Goal: Complete application form

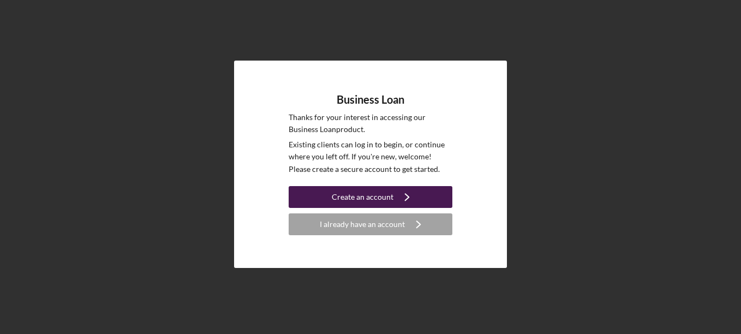
click at [376, 196] on div "Create an account" at bounding box center [363, 197] width 62 height 22
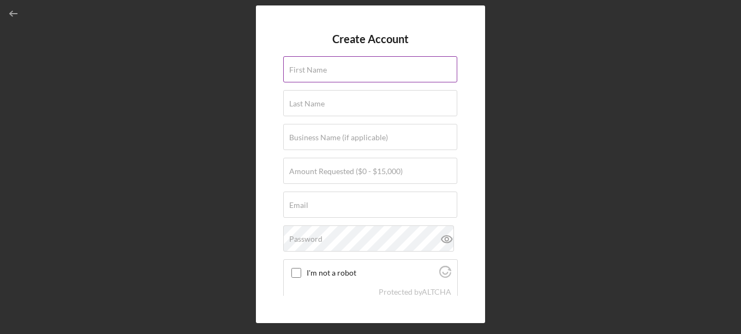
click at [318, 67] on label "First Name" at bounding box center [308, 69] width 38 height 9
click at [318, 67] on input "First Name" at bounding box center [370, 69] width 174 height 26
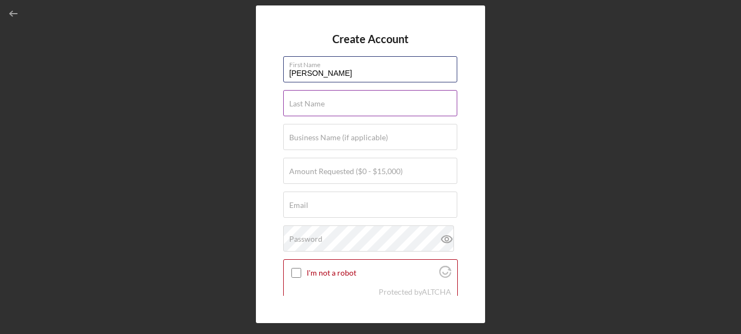
type input "[PERSON_NAME]"
click at [319, 109] on input "Last Name" at bounding box center [370, 103] width 174 height 26
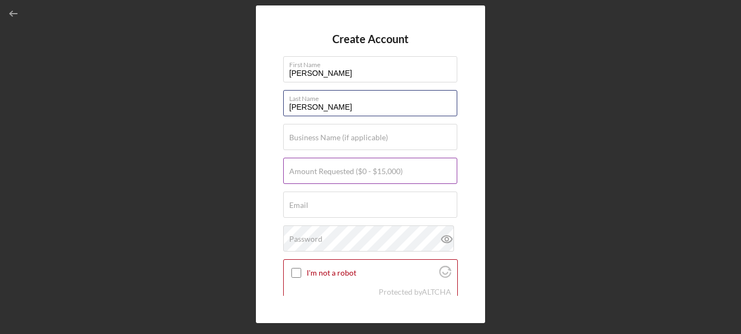
type input "[PERSON_NAME]"
click at [317, 165] on div "Amount Requested ($0 - $15,000)" at bounding box center [370, 171] width 175 height 27
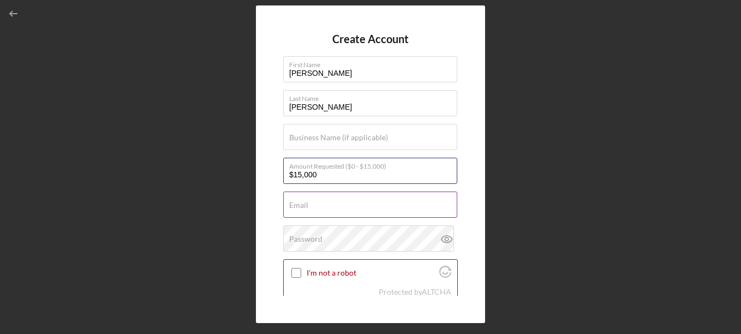
type input "$15,000"
click at [317, 208] on input "Email" at bounding box center [370, 204] width 174 height 26
type input "[EMAIL_ADDRESS][DOMAIN_NAME]"
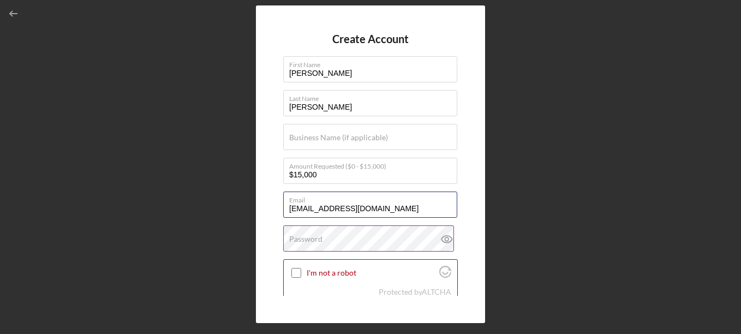
scroll to position [55, 0]
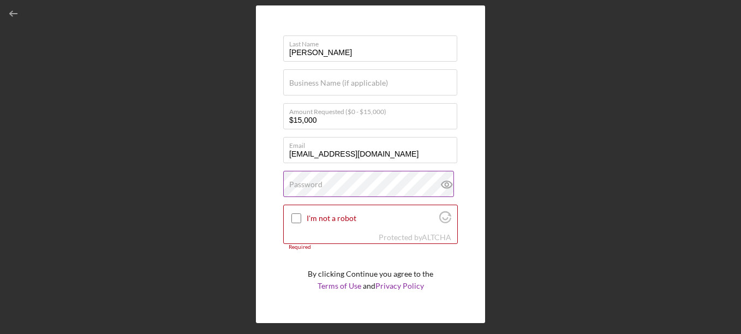
click at [312, 189] on label "Password" at bounding box center [305, 184] width 33 height 9
drag, startPoint x: 360, startPoint y: 182, endPoint x: 191, endPoint y: 174, distance: 169.3
click at [191, 174] on div "Create Account First Name Jairo Last Name Sanchez Business Name (if applicable)…" at bounding box center [370, 164] width 730 height 328
click at [448, 185] on icon at bounding box center [446, 184] width 10 height 7
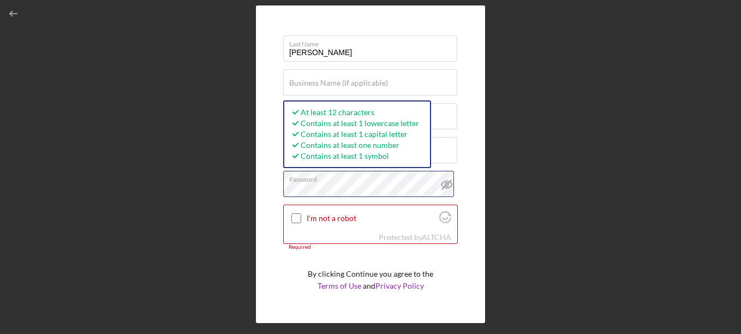
click at [194, 184] on div "Create Account First Name Jairo Last Name Sanchez Business Name (if applicable)…" at bounding box center [370, 164] width 730 height 328
click at [296, 220] on input "I'm not a robot" at bounding box center [296, 218] width 10 height 10
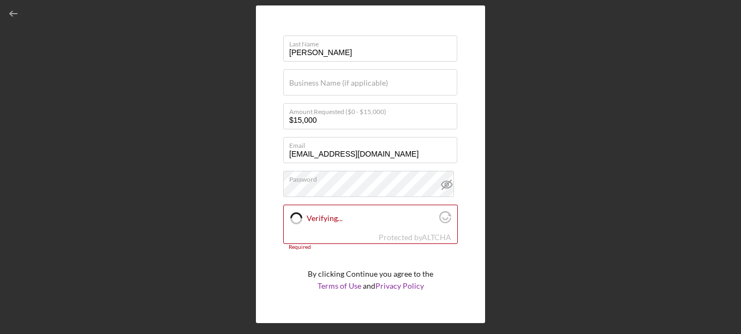
checkbox input "true"
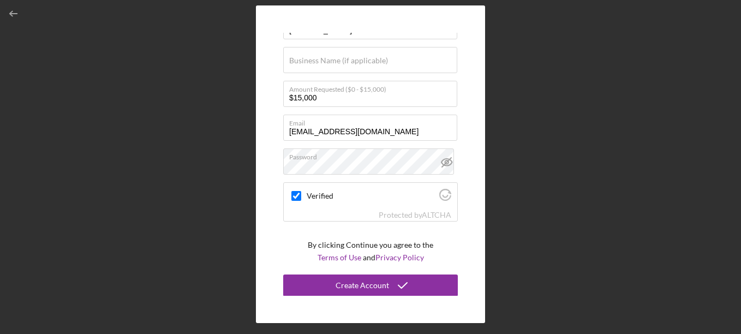
scroll to position [77, 0]
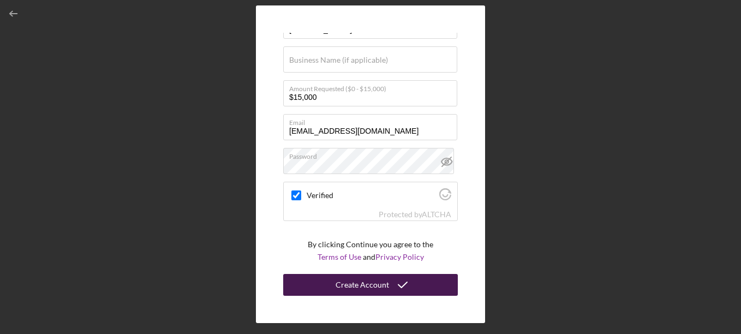
click at [371, 292] on div "Create Account" at bounding box center [361, 285] width 53 height 22
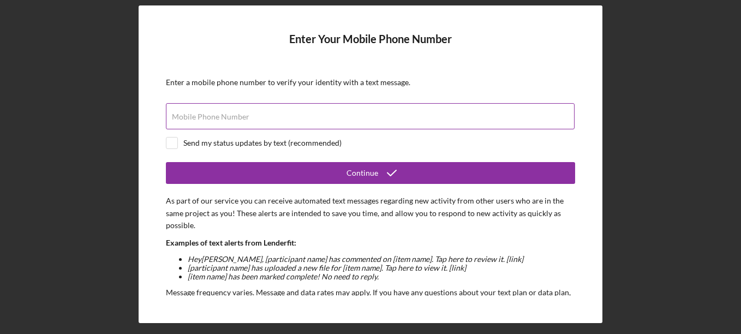
click at [199, 113] on label "Mobile Phone Number" at bounding box center [210, 116] width 77 height 9
click at [199, 113] on input "Mobile Phone Number" at bounding box center [370, 116] width 408 height 26
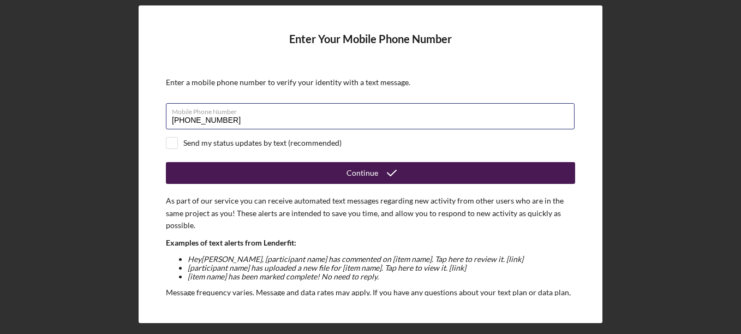
type input "[PHONE_NUMBER]"
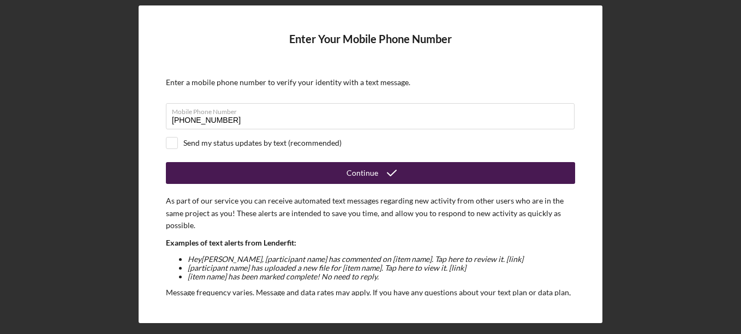
click at [365, 172] on div "Continue" at bounding box center [362, 173] width 32 height 22
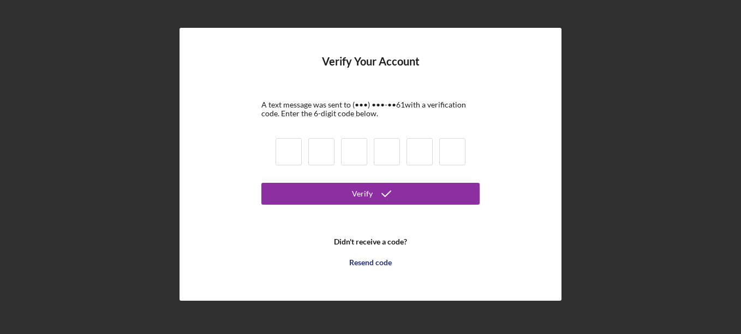
click at [292, 152] on input at bounding box center [288, 151] width 26 height 27
click at [295, 159] on input at bounding box center [288, 151] width 26 height 27
type input "7"
type input "2"
type input "7"
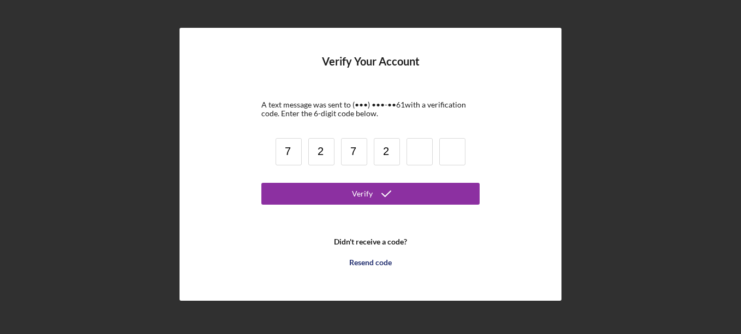
type input "2"
type input "4"
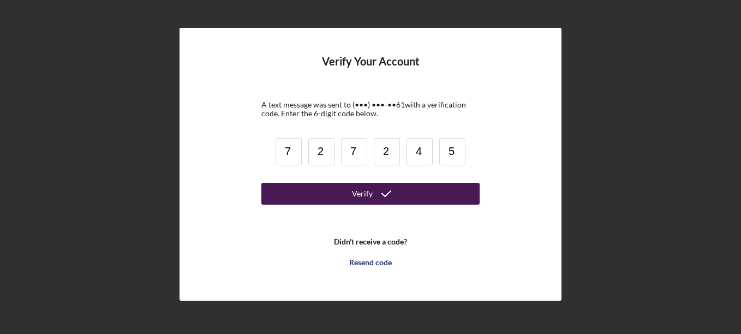
type input "5"
click at [355, 189] on div "Verify" at bounding box center [362, 194] width 21 height 22
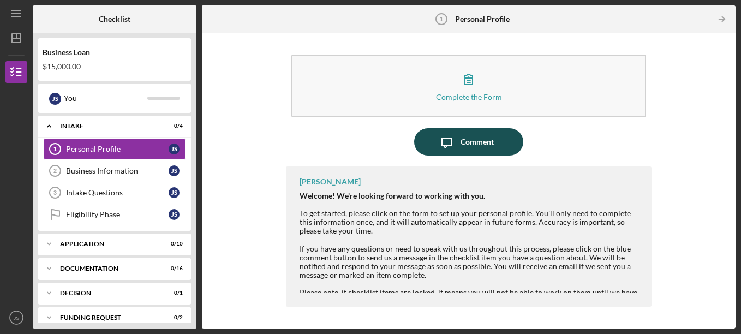
click at [482, 146] on div "Comment" at bounding box center [476, 141] width 33 height 27
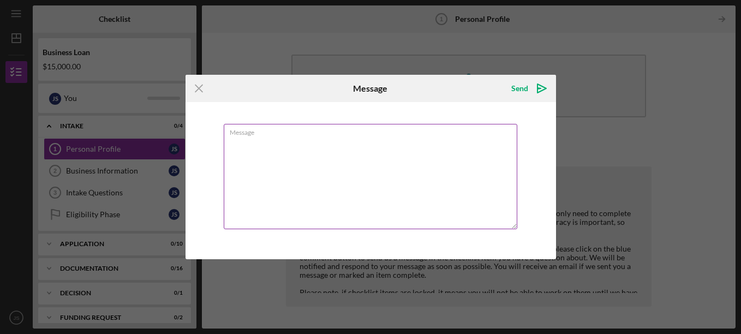
click at [328, 156] on textarea "Message" at bounding box center [370, 176] width 293 height 105
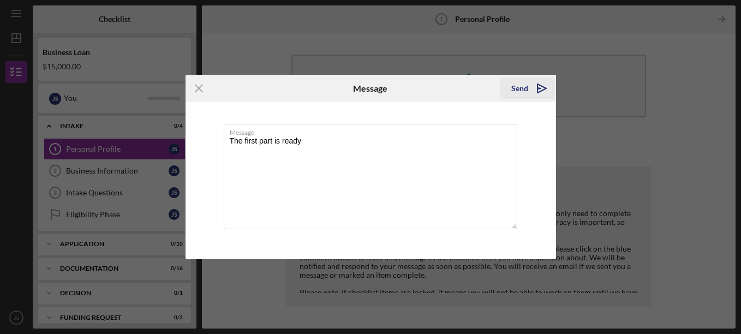
type textarea "The first part is ready"
click at [534, 87] on icon "Icon/icon-invite-send" at bounding box center [541, 88] width 27 height 27
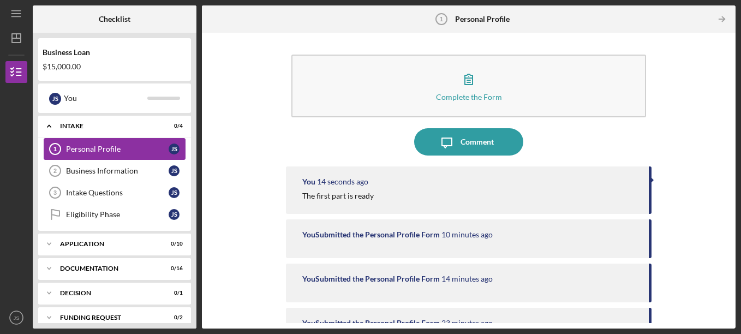
click at [118, 146] on div "Personal Profile" at bounding box center [117, 149] width 103 height 9
click at [124, 172] on div "Business Information" at bounding box center [117, 170] width 103 height 9
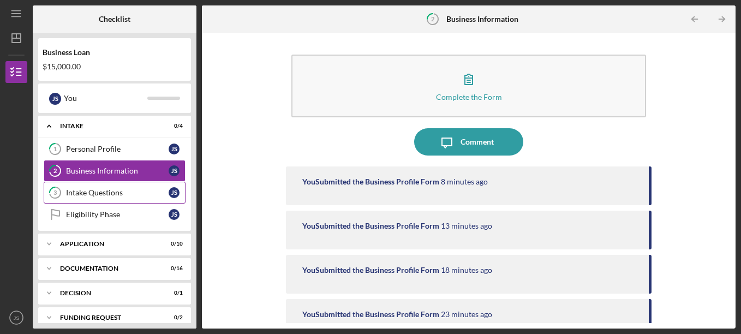
click at [121, 188] on div "Intake Questions" at bounding box center [117, 192] width 103 height 9
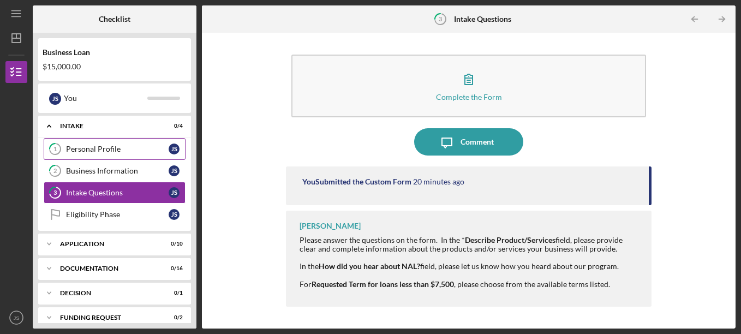
click at [123, 157] on link "1 Personal Profile J S" at bounding box center [115, 149] width 142 height 22
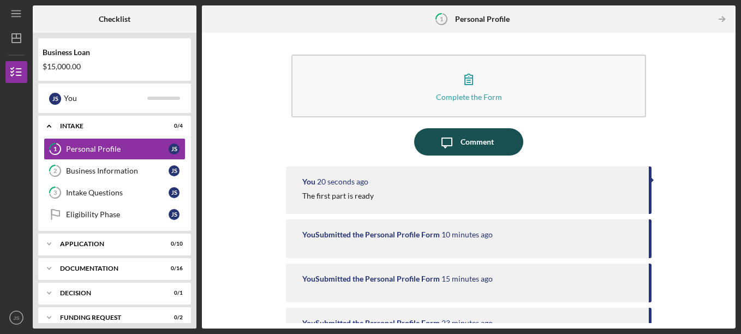
click at [483, 149] on div "Comment" at bounding box center [476, 141] width 33 height 27
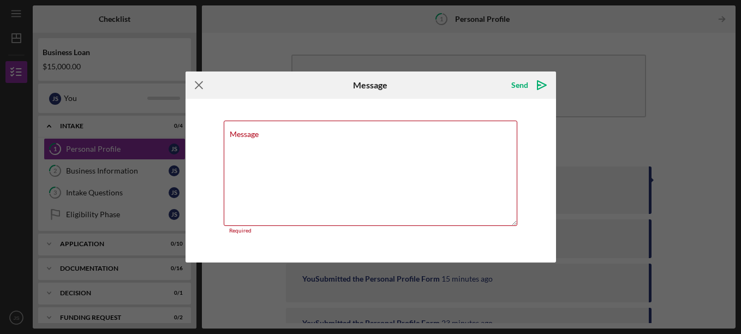
click at [196, 87] on icon "Icon/Menu Close" at bounding box center [198, 84] width 27 height 27
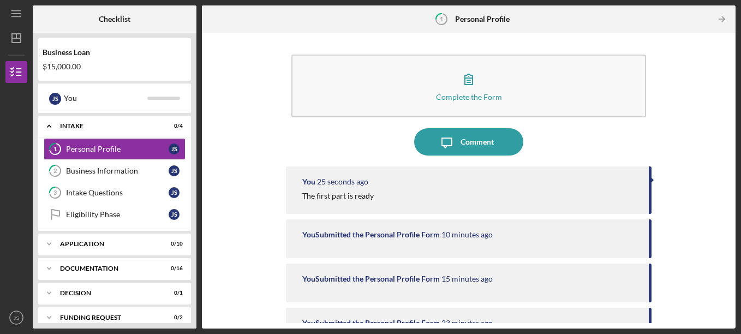
click at [336, 198] on div "The first part is ready" at bounding box center [337, 195] width 71 height 9
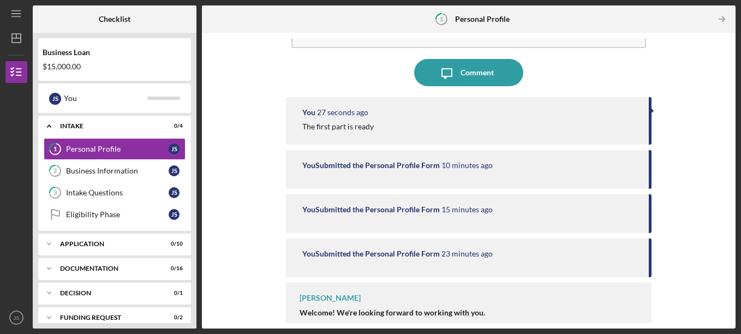
scroll to position [83, 0]
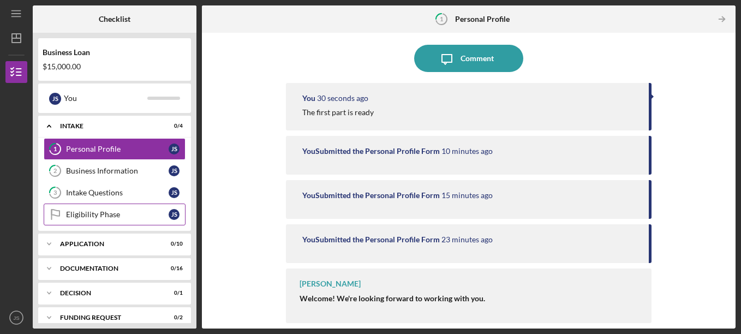
click at [115, 216] on div "Eligibility Phase" at bounding box center [117, 214] width 103 height 9
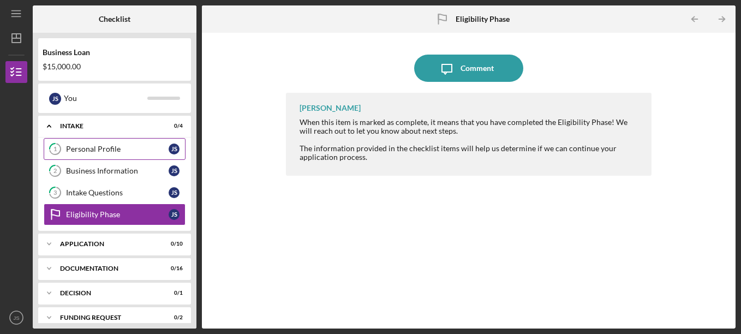
click at [121, 155] on link "1 Personal Profile J S" at bounding box center [115, 149] width 142 height 22
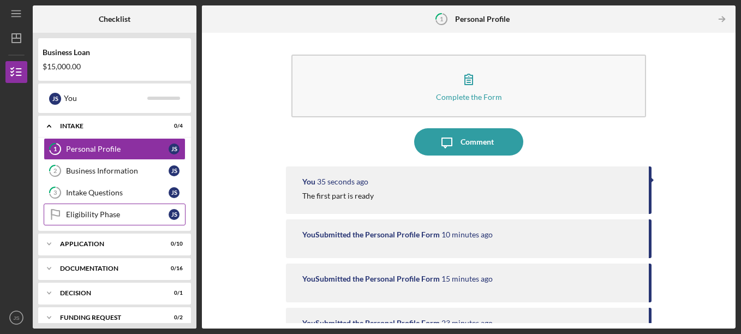
click at [152, 218] on div "Eligibility Phase" at bounding box center [117, 214] width 103 height 9
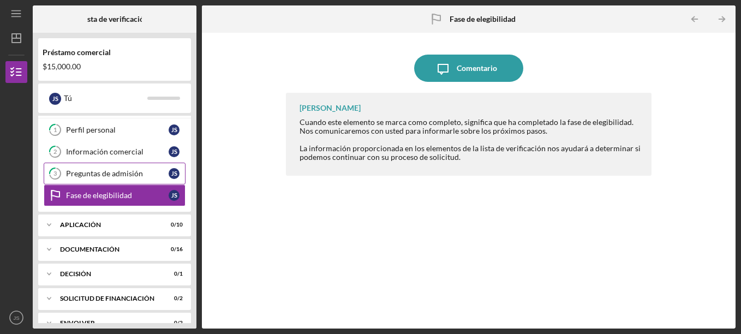
scroll to position [36, 0]
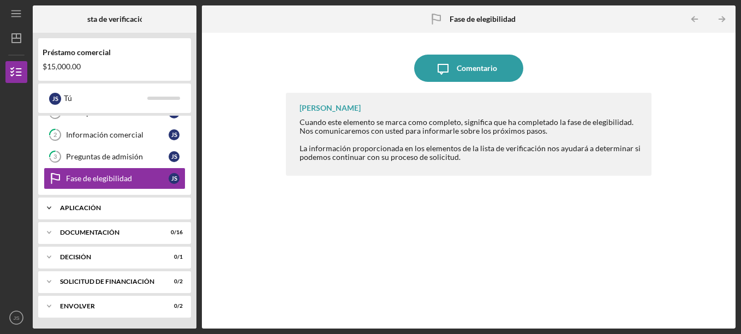
click at [44, 210] on icon "Icono/Expansor" at bounding box center [49, 208] width 22 height 22
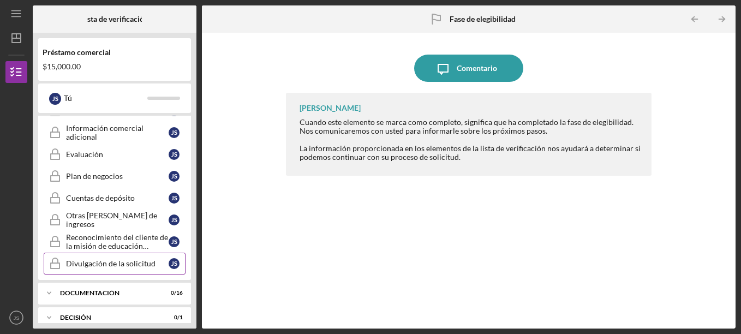
scroll to position [260, 0]
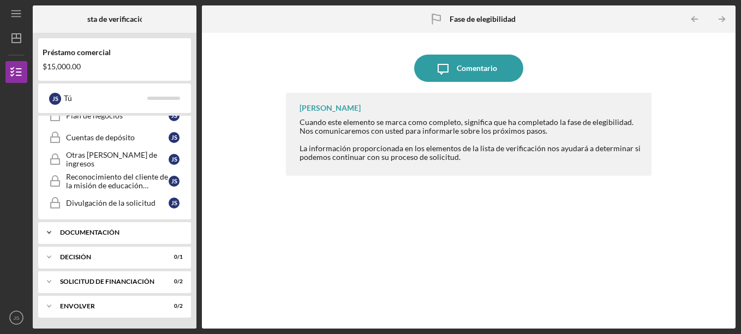
click at [46, 230] on icon "Icono/Expansor" at bounding box center [49, 232] width 22 height 22
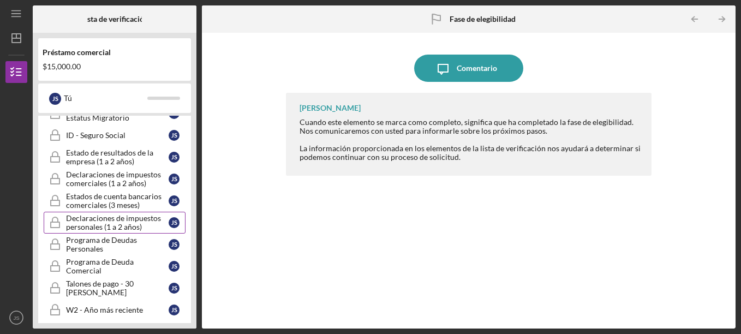
scroll to position [369, 0]
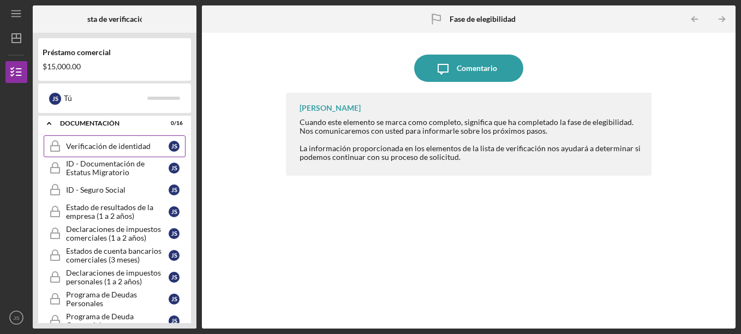
click at [89, 140] on link "Verificación de identidad Verificación de identidad J S" at bounding box center [115, 146] width 142 height 22
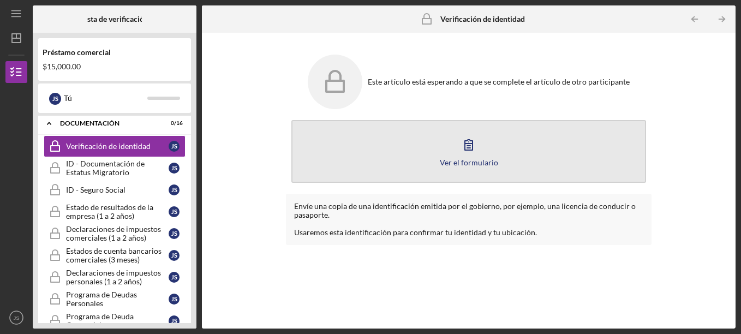
click at [451, 154] on button "Ver el formulario Form" at bounding box center [468, 151] width 355 height 63
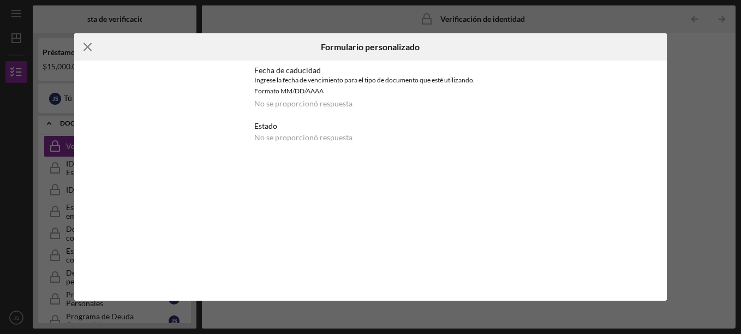
click at [91, 49] on icon "Icono/Menú Cerrar" at bounding box center [87, 46] width 27 height 27
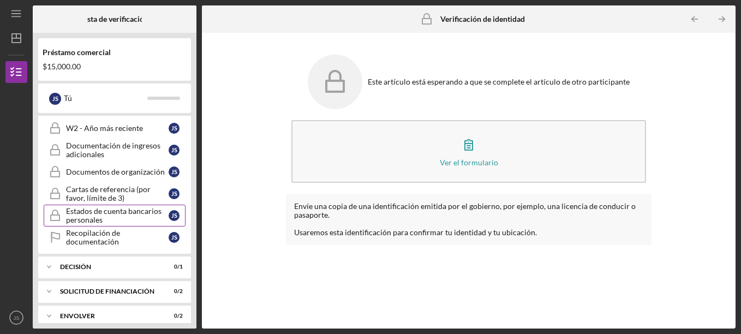
scroll to position [615, 0]
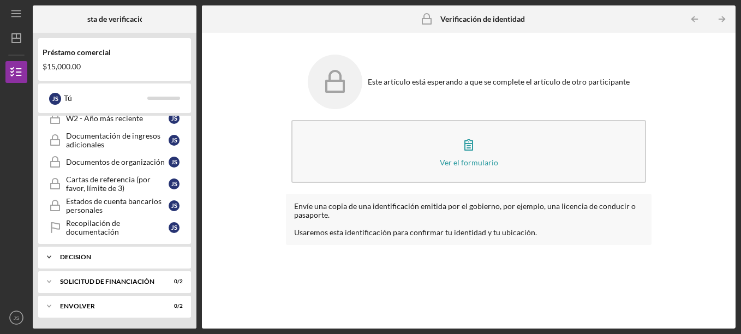
click at [77, 255] on div "Decisión" at bounding box center [118, 257] width 117 height 7
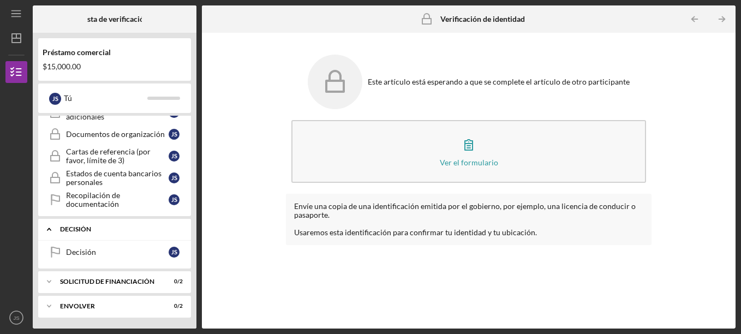
click at [79, 254] on div "Decisión" at bounding box center [117, 252] width 103 height 9
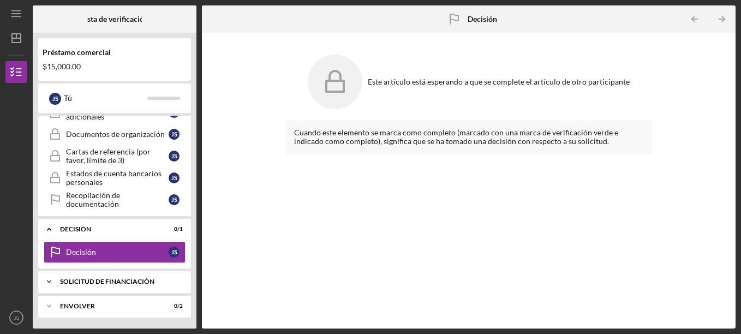
click at [114, 285] on div "Icono/Expansor Solicitud de financiación 0 / 2" at bounding box center [114, 281] width 153 height 22
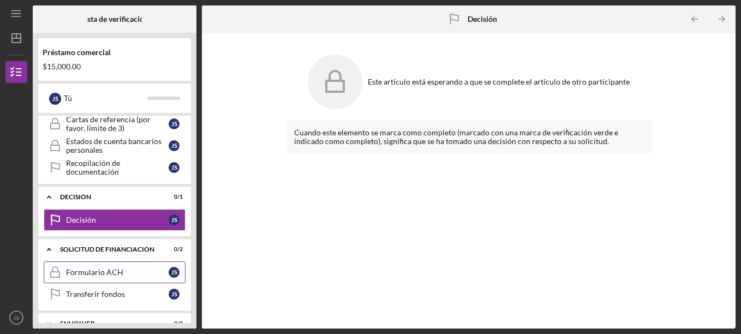
scroll to position [693, 0]
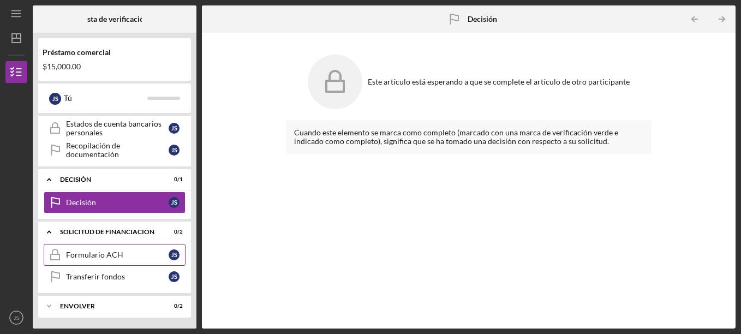
click at [119, 260] on link "Formulario ACH Formulario ACH J S" at bounding box center [115, 255] width 142 height 22
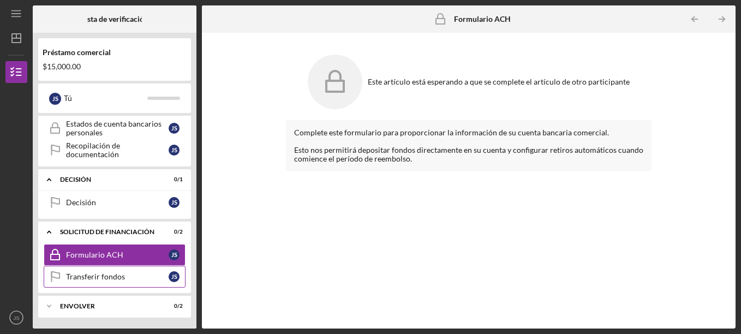
click at [113, 275] on div "Transferir fondos" at bounding box center [117, 276] width 103 height 9
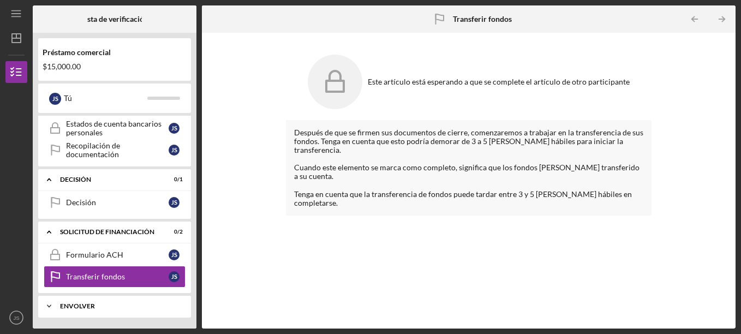
click at [111, 301] on div "Icono/Expansor Envolver 0 / 2" at bounding box center [114, 306] width 153 height 22
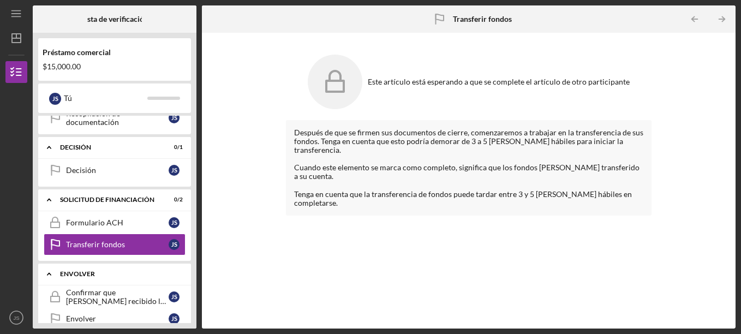
scroll to position [742, 0]
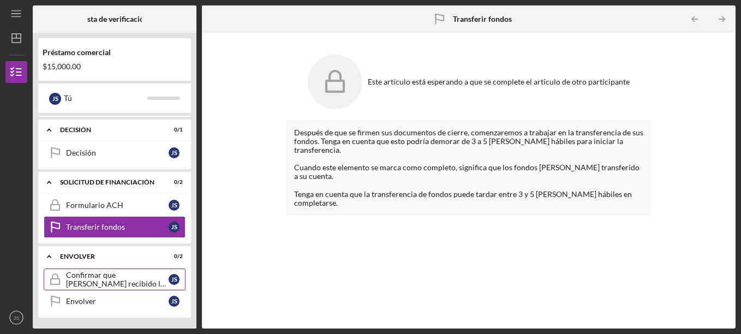
click at [112, 279] on div "Confirmar que se han recibido los fondos" at bounding box center [117, 278] width 103 height 17
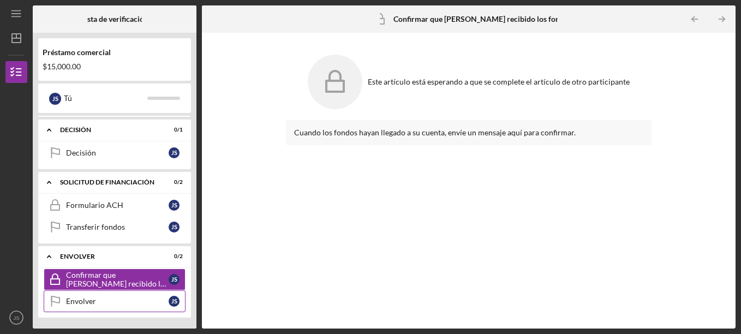
click at [111, 301] on div "Envolver" at bounding box center [117, 301] width 103 height 9
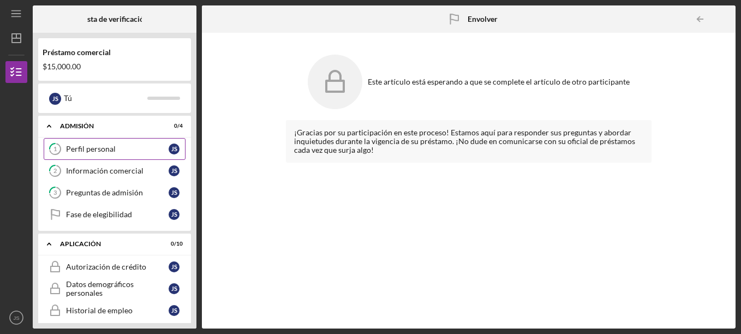
click at [101, 150] on div "Perfil personal" at bounding box center [117, 149] width 103 height 9
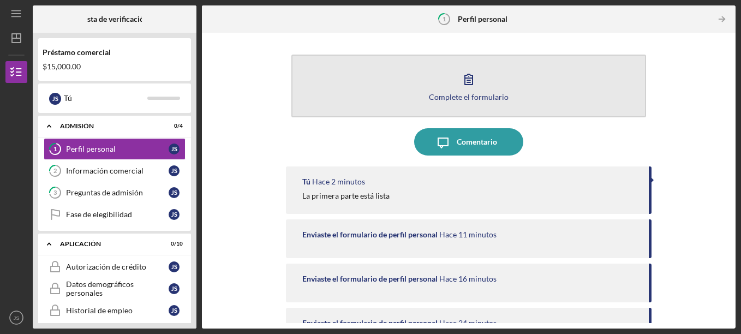
click at [471, 81] on icon "button" at bounding box center [468, 78] width 27 height 27
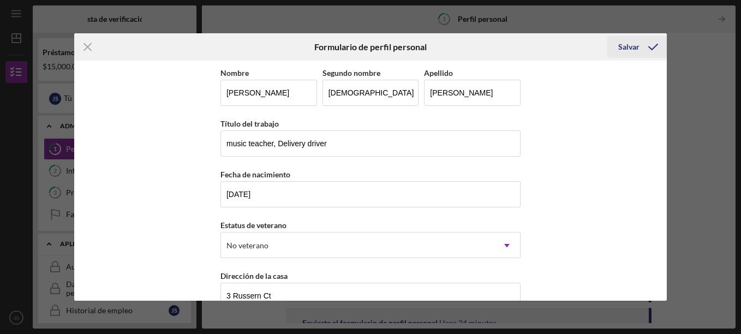
click at [642, 39] on icon "submit" at bounding box center [652, 46] width 27 height 27
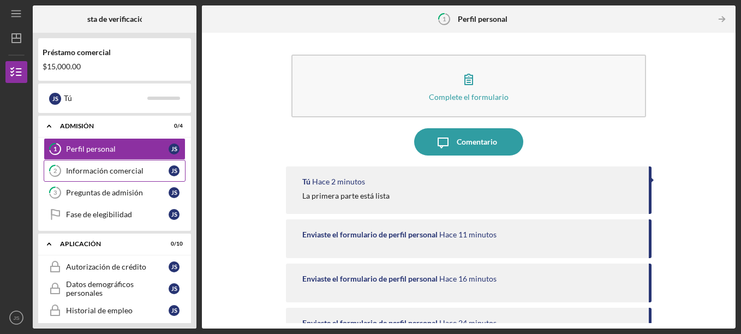
click at [150, 171] on div "Información comercial" at bounding box center [117, 170] width 103 height 9
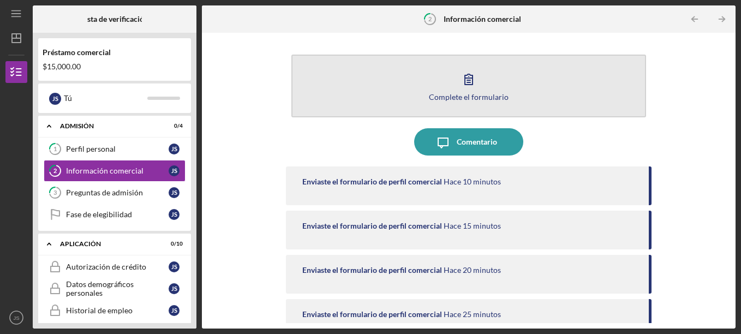
click at [466, 99] on div "Complete el formulario" at bounding box center [469, 97] width 80 height 8
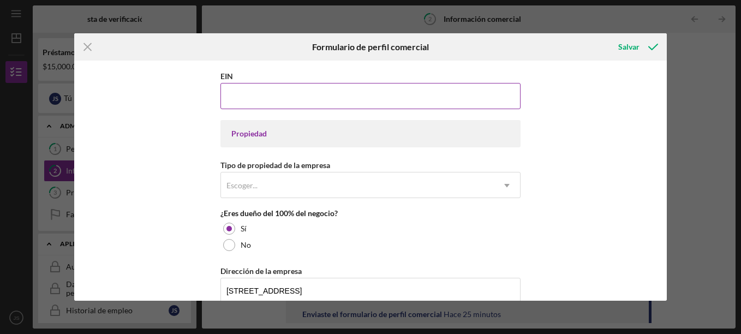
scroll to position [491, 0]
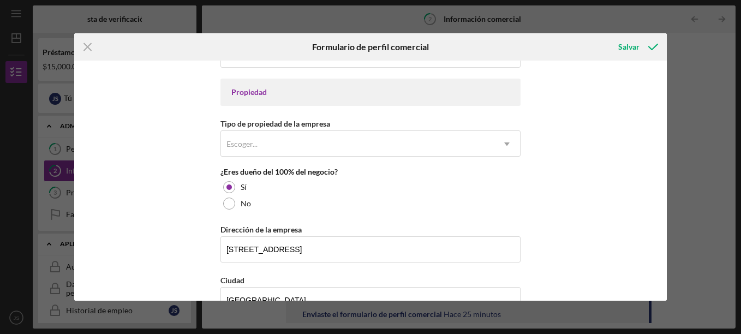
click at [402, 98] on div "Propiedad" at bounding box center [370, 92] width 300 height 27
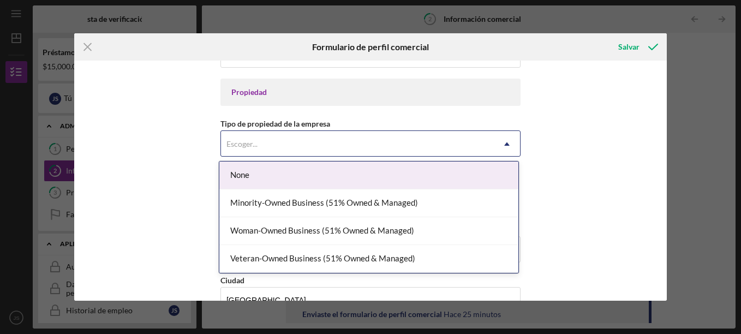
click at [435, 148] on div "Escoger..." at bounding box center [357, 143] width 273 height 25
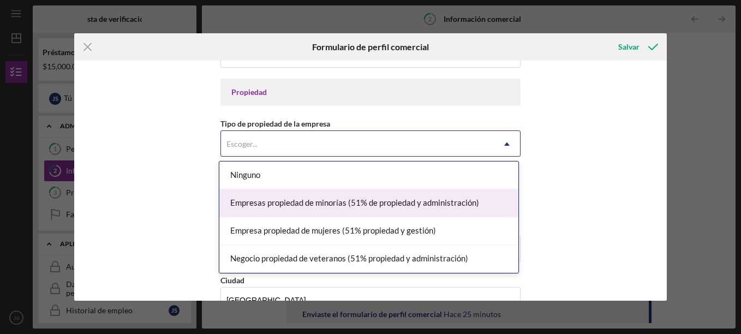
click at [443, 210] on div "Empresas propiedad de minorías (51% de propiedad y administración)" at bounding box center [368, 203] width 299 height 28
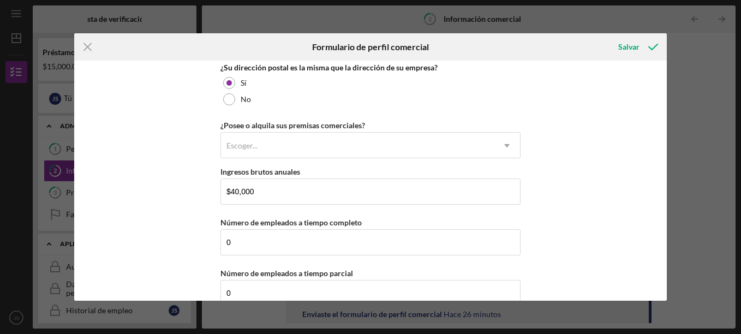
scroll to position [875, 0]
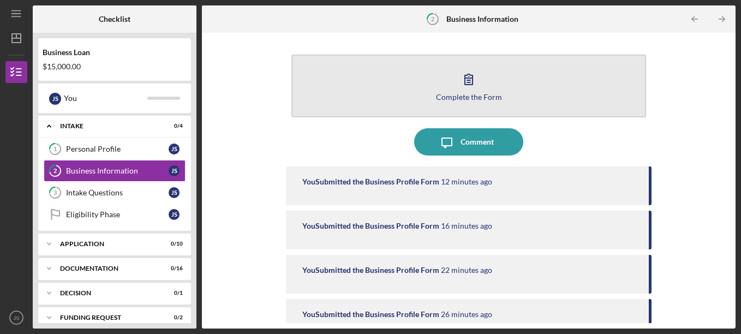
click at [473, 95] on div "Complete the Form" at bounding box center [469, 97] width 66 height 8
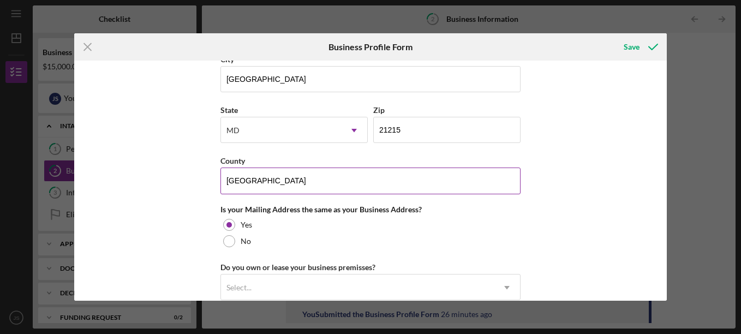
scroll to position [766, 0]
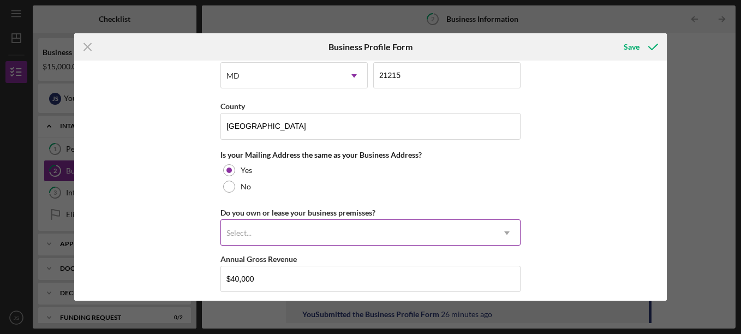
click at [380, 234] on div "Select..." at bounding box center [357, 232] width 273 height 25
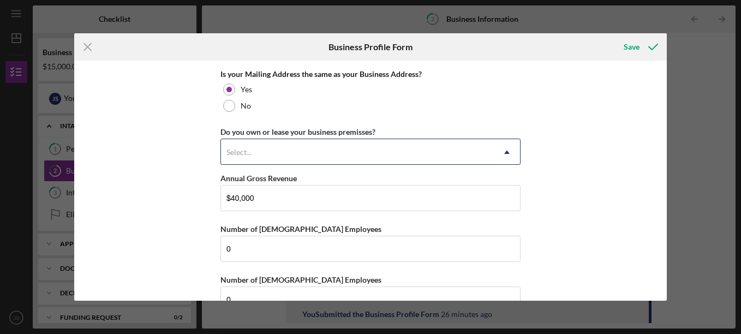
scroll to position [875, 0]
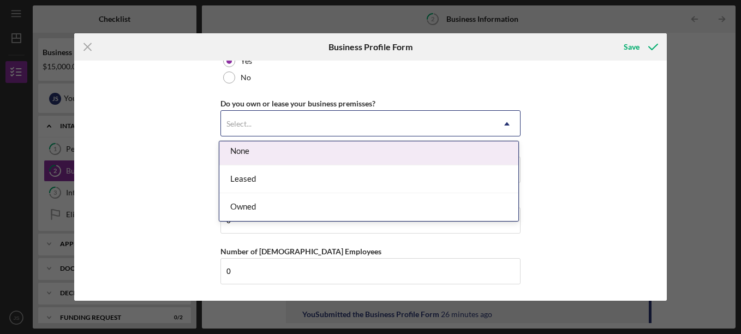
click at [442, 130] on div "Select..." at bounding box center [357, 123] width 273 height 25
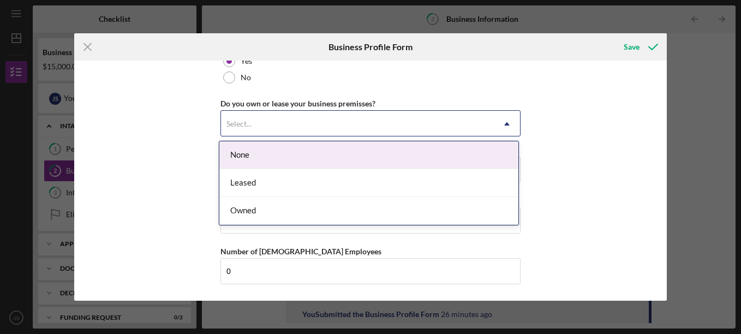
click at [442, 130] on div "Select..." at bounding box center [357, 123] width 273 height 25
click at [419, 153] on div "None" at bounding box center [368, 155] width 299 height 28
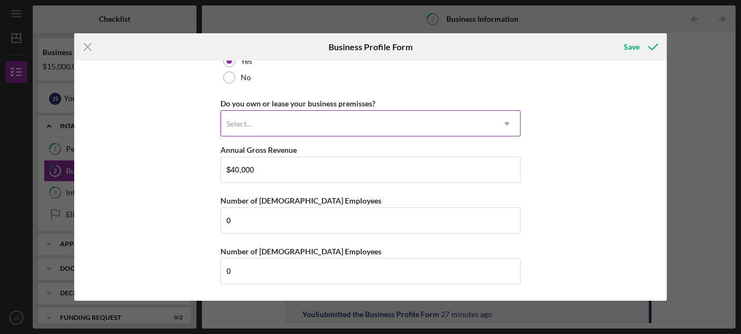
click at [383, 123] on div "Select..." at bounding box center [357, 123] width 273 height 25
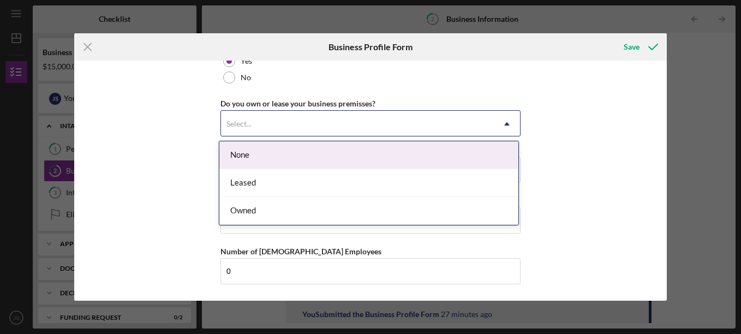
click at [301, 159] on div "None" at bounding box center [368, 155] width 299 height 28
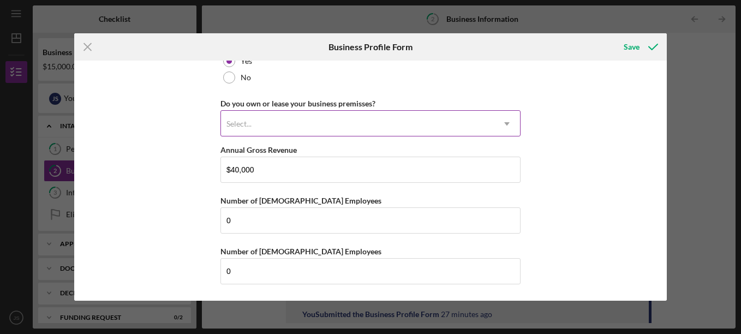
click at [393, 128] on div "Select..." at bounding box center [357, 123] width 273 height 25
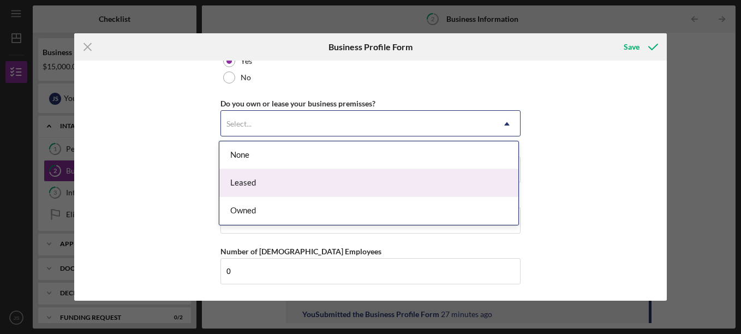
click at [364, 185] on div "Leased" at bounding box center [368, 183] width 299 height 28
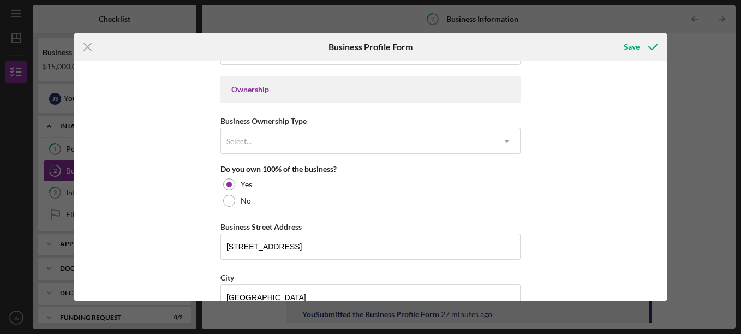
scroll to position [439, 0]
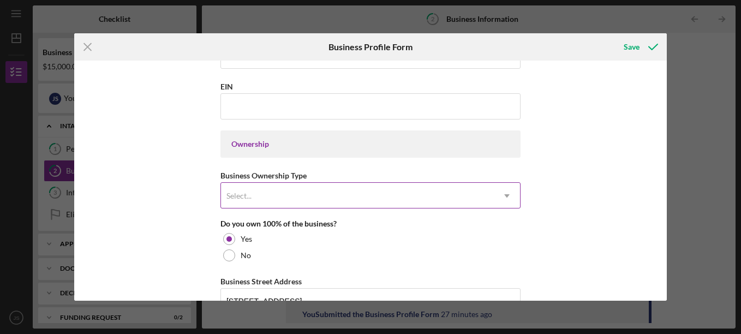
click at [368, 199] on div "Select..." at bounding box center [357, 195] width 273 height 25
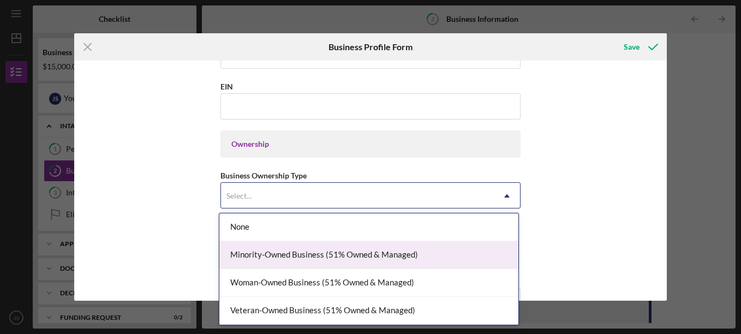
click at [330, 255] on div "Minority-Owned Business (51% Owned & Managed)" at bounding box center [368, 255] width 299 height 28
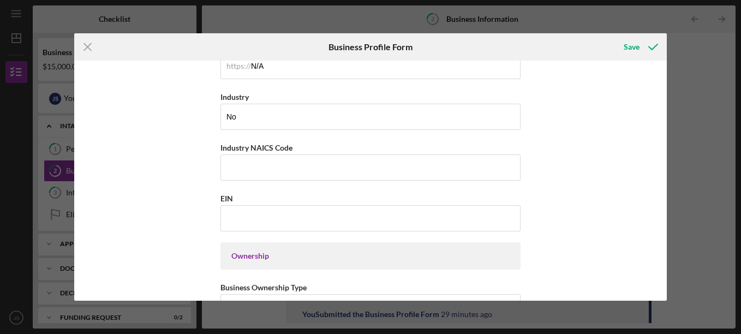
scroll to position [334, 0]
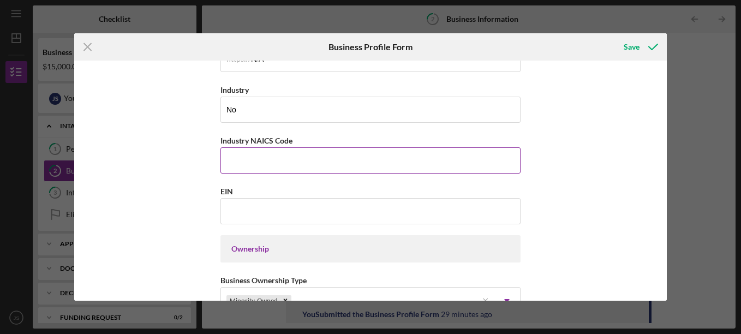
click at [242, 161] on input "Industry NAICS Code" at bounding box center [370, 160] width 300 height 26
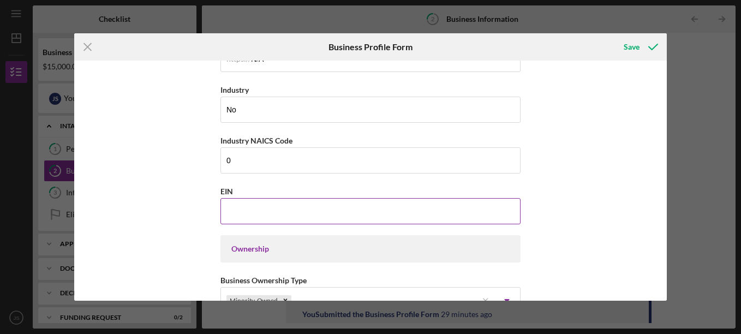
click at [228, 206] on input "EIN" at bounding box center [370, 211] width 300 height 26
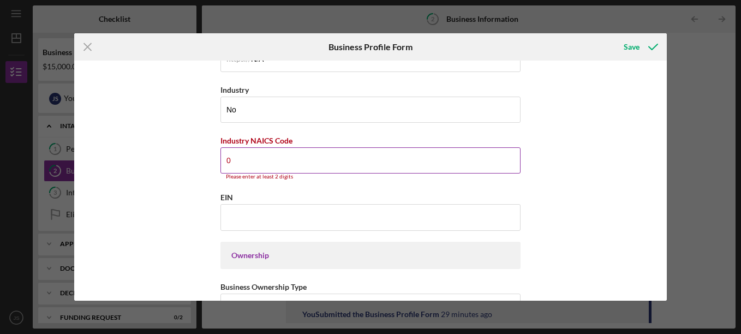
click at [233, 158] on input "0" at bounding box center [370, 160] width 300 height 26
click at [251, 181] on div "Business Name Repartidor, chofer DBA [PERSON_NAME] Business Start Date [DATE] L…" at bounding box center [370, 287] width 300 height 1110
click at [239, 157] on input "0" at bounding box center [370, 160] width 300 height 26
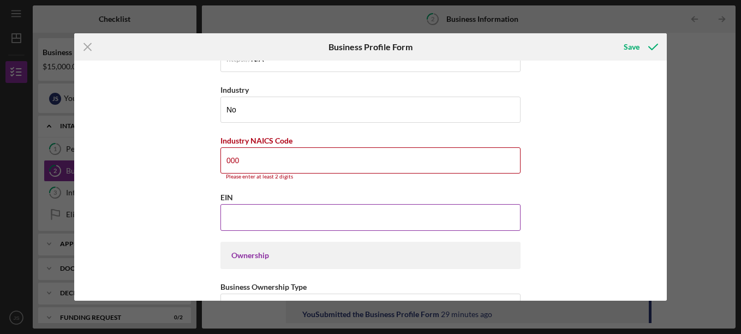
type input "0"
click at [242, 209] on input "EIN" at bounding box center [370, 217] width 300 height 26
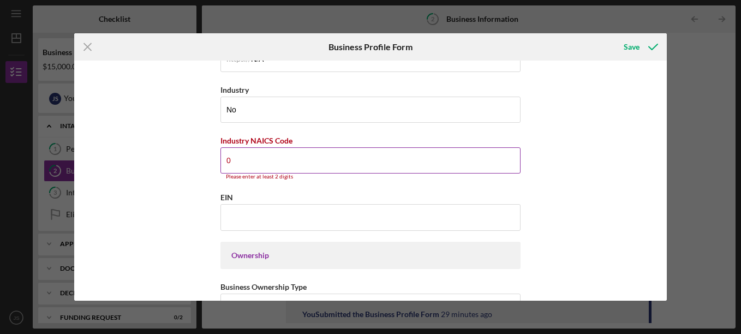
click at [240, 164] on input "0" at bounding box center [370, 160] width 300 height 26
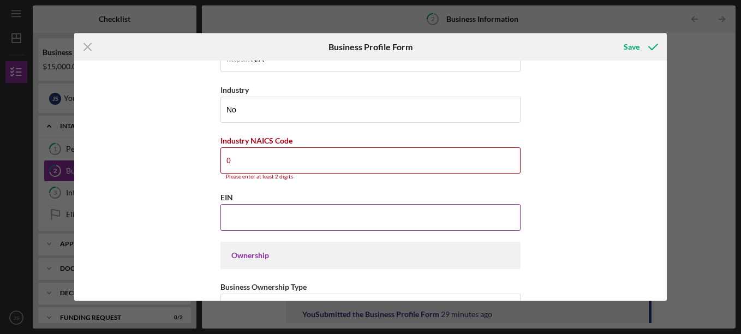
click at [238, 224] on input "EIN" at bounding box center [370, 217] width 300 height 26
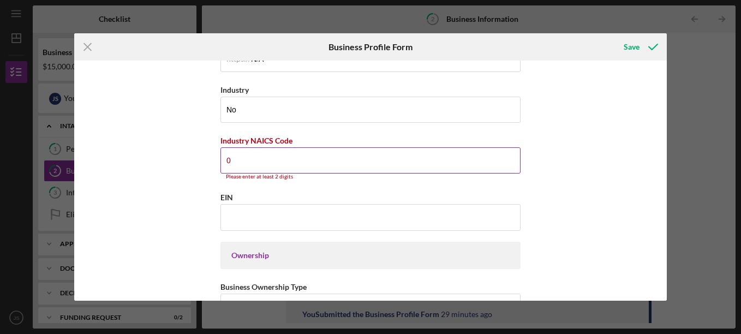
click at [257, 161] on input "0" at bounding box center [370, 160] width 300 height 26
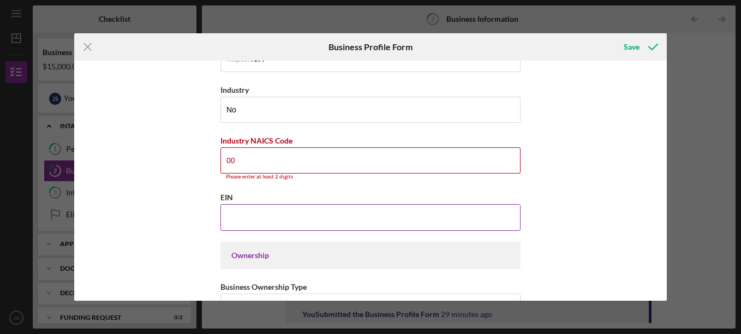
type input "0"
click at [247, 208] on input "EIN" at bounding box center [370, 217] width 300 height 26
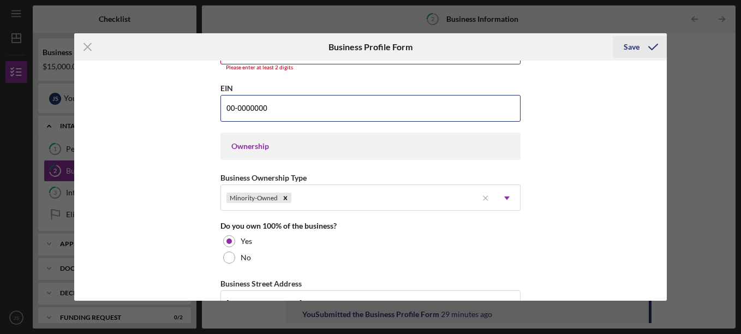
type input "00-0000000"
click at [653, 43] on icon "submit" at bounding box center [652, 46] width 27 height 27
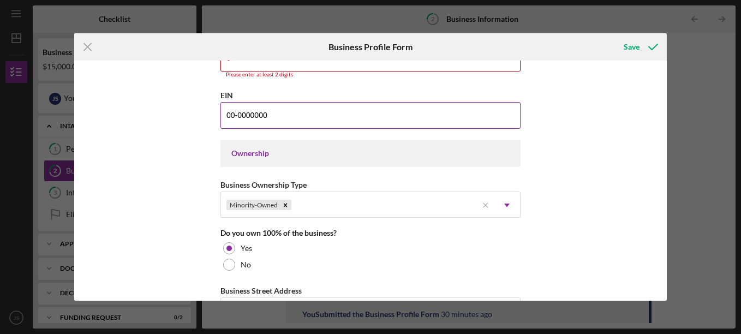
scroll to position [327, 0]
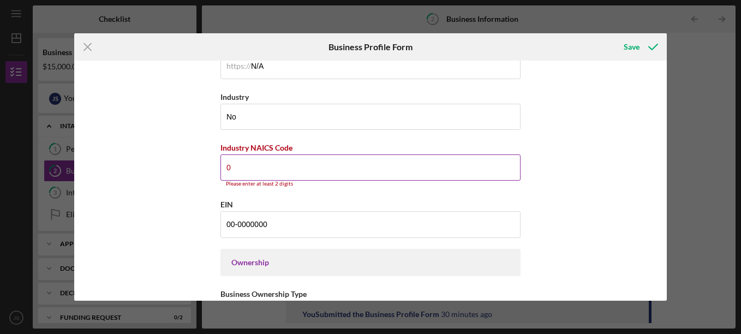
click at [352, 170] on input "0" at bounding box center [370, 167] width 300 height 26
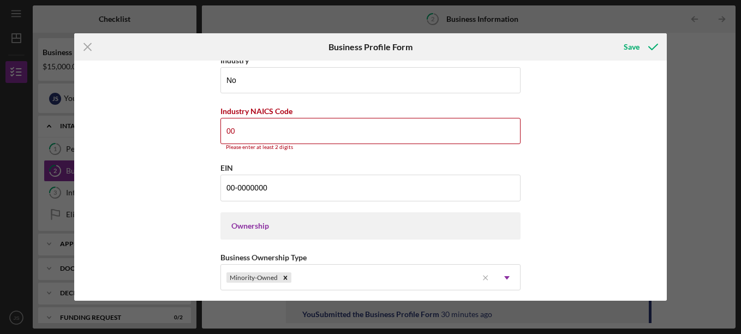
scroll to position [382, 0]
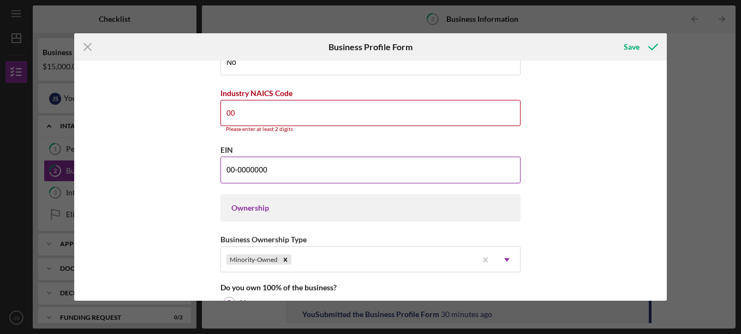
click at [503, 173] on input "00-0000000" at bounding box center [370, 170] width 300 height 26
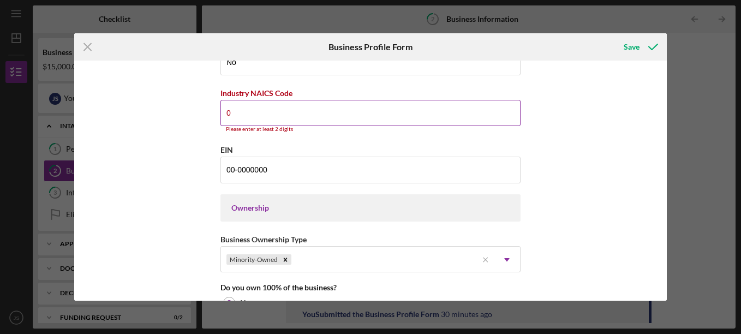
click at [460, 117] on input "0" at bounding box center [370, 113] width 300 height 26
type input "0"
click at [642, 46] on icon "submit" at bounding box center [652, 46] width 27 height 27
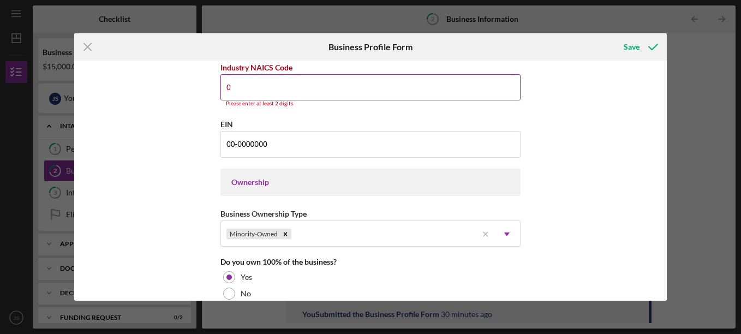
click at [335, 87] on input "0" at bounding box center [370, 87] width 300 height 26
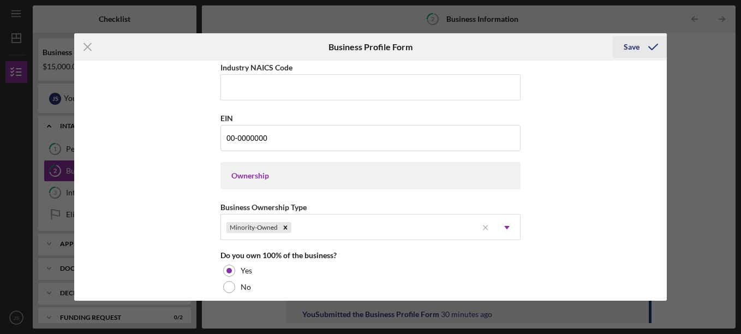
click at [635, 49] on div "Save" at bounding box center [631, 47] width 16 height 22
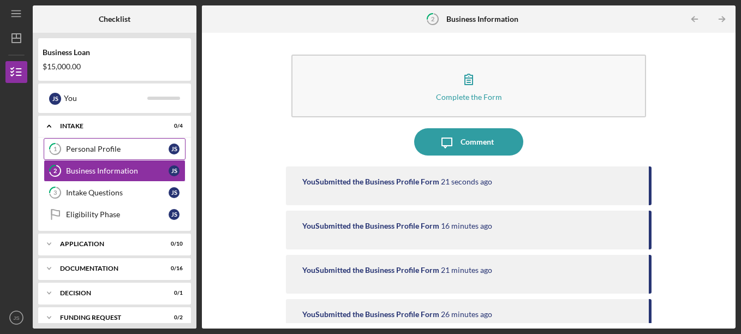
click at [124, 143] on link "1 Personal Profile J S" at bounding box center [115, 149] width 142 height 22
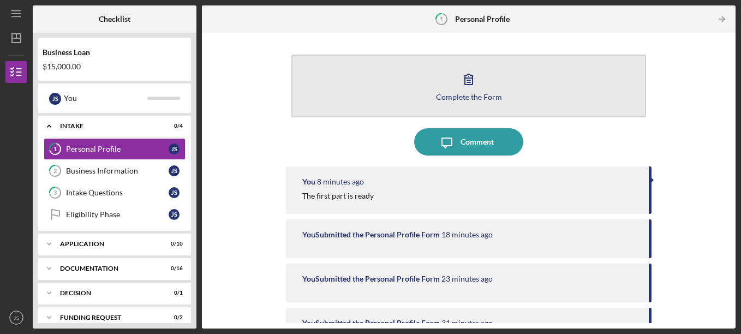
click at [467, 75] on icon "button" at bounding box center [469, 79] width 8 height 10
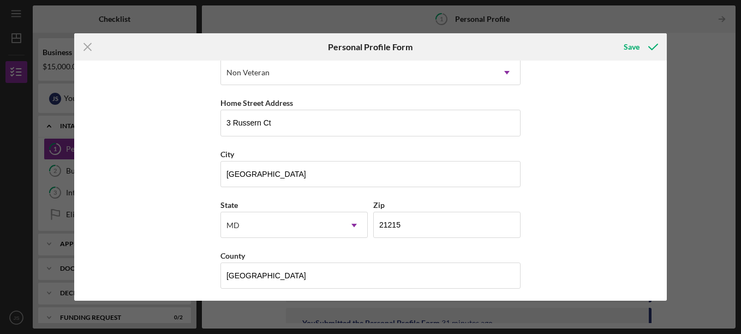
scroll to position [177, 0]
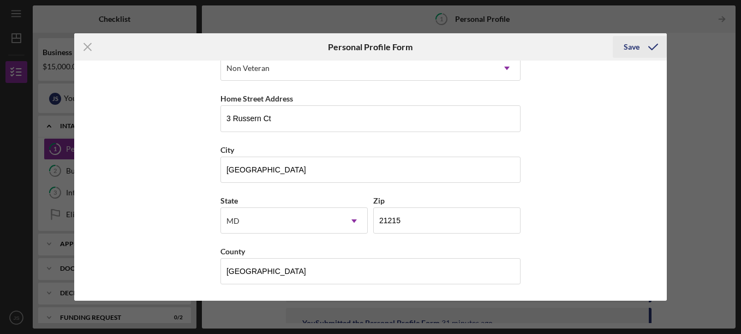
click at [632, 46] on div "Save" at bounding box center [631, 47] width 16 height 22
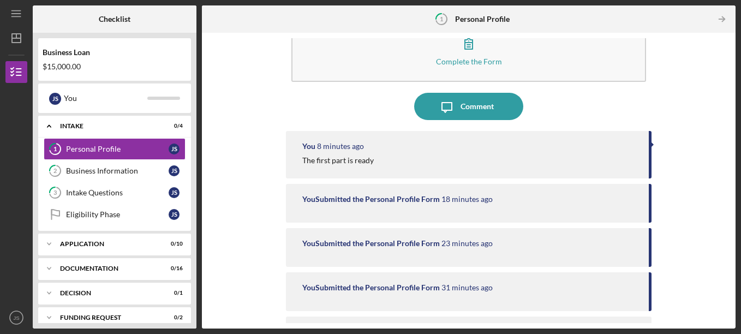
scroll to position [55, 0]
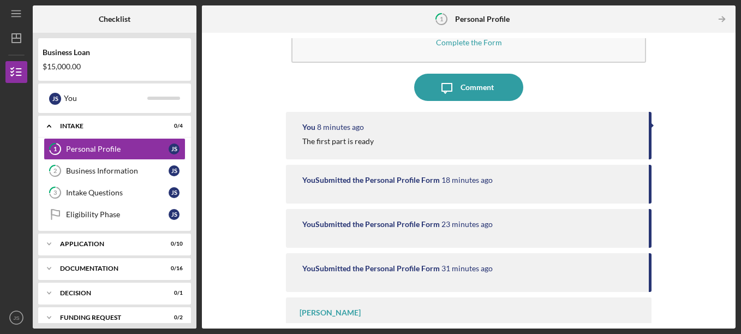
click at [641, 134] on div "You 8 minutes ago The first part is ready" at bounding box center [469, 135] width 366 height 47
click at [526, 178] on div "You Submitted the Personal Profile Form 18 minutes ago" at bounding box center [470, 180] width 336 height 9
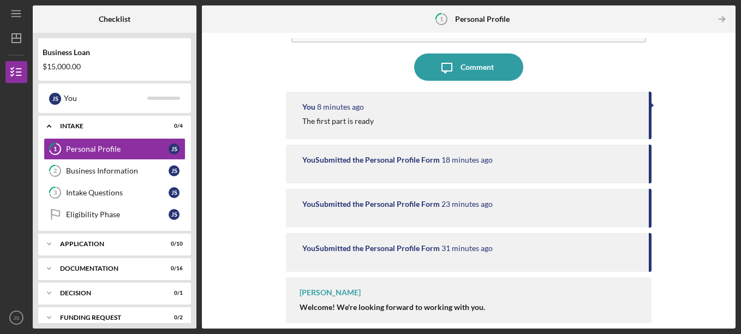
scroll to position [83, 0]
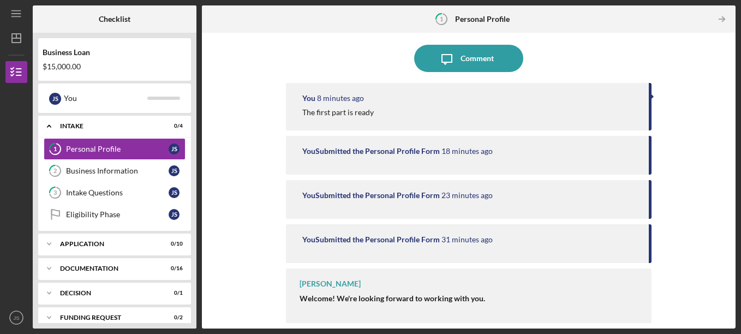
click at [334, 111] on div "The first part is ready" at bounding box center [337, 112] width 71 height 9
click at [87, 171] on div "Business Information" at bounding box center [117, 170] width 103 height 9
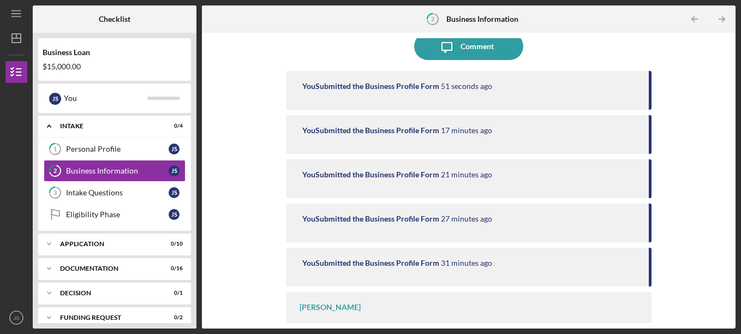
scroll to position [120, 0]
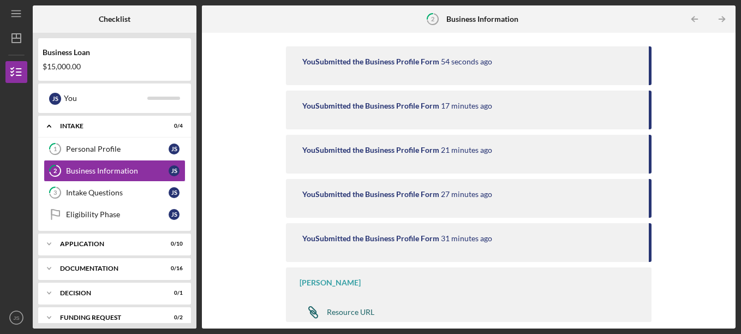
click at [347, 312] on div "Resource URL" at bounding box center [350, 312] width 47 height 9
